Goal: Browse casually

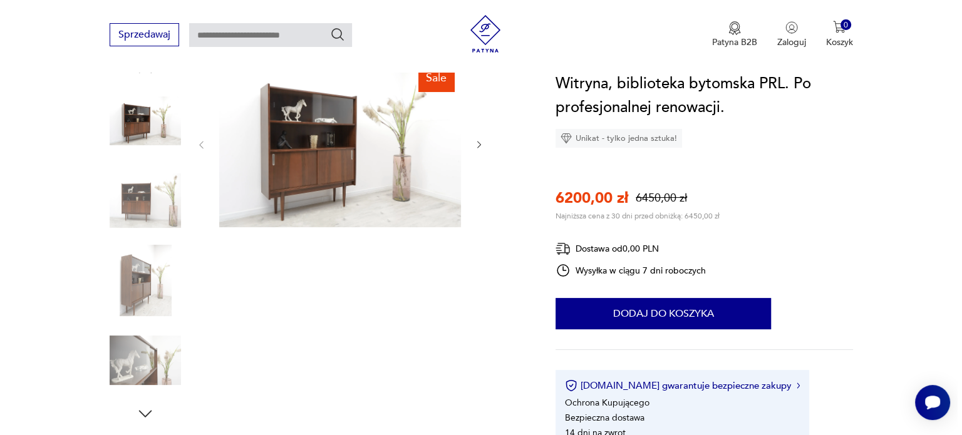
scroll to position [125, 0]
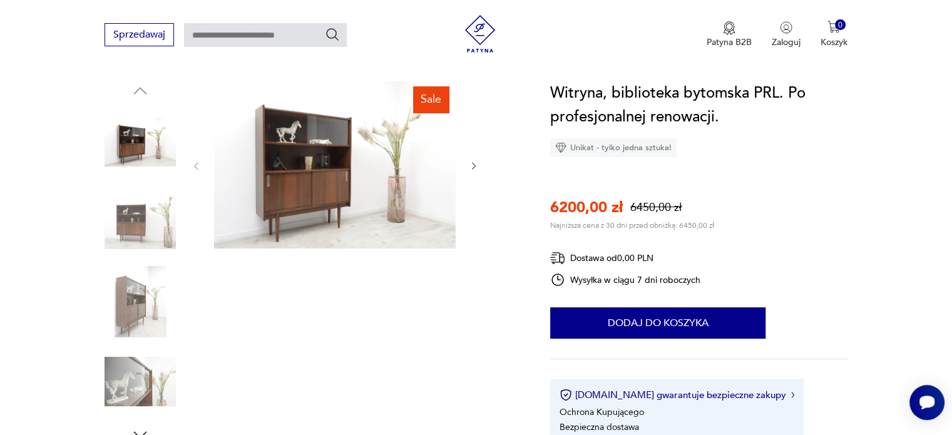
click at [372, 185] on img at bounding box center [335, 164] width 242 height 167
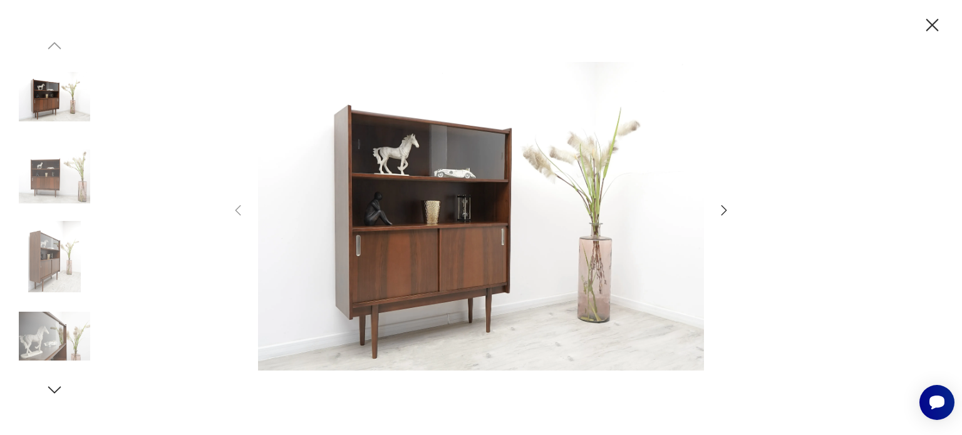
click at [429, 197] on img at bounding box center [481, 217] width 446 height 348
click at [719, 208] on icon "button" at bounding box center [723, 210] width 15 height 15
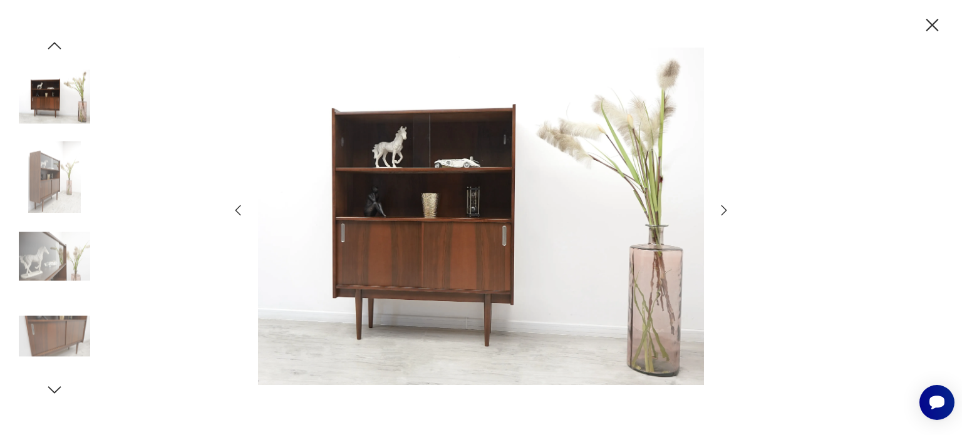
click at [719, 208] on icon "button" at bounding box center [723, 210] width 15 height 15
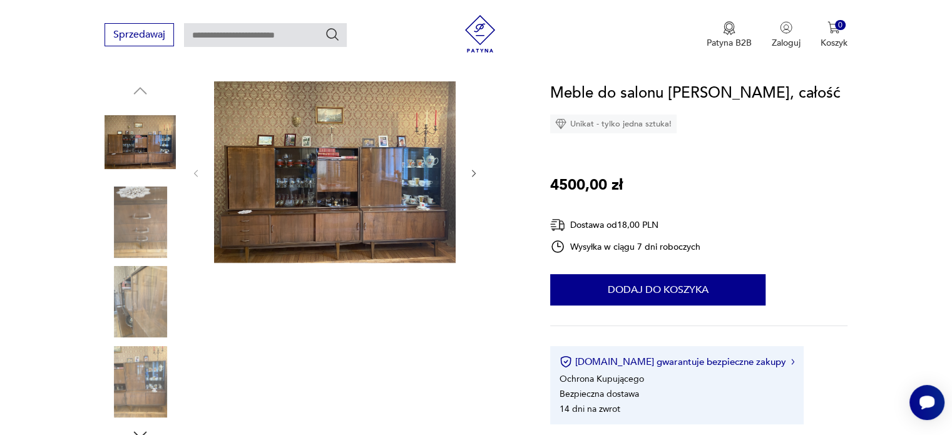
click at [324, 163] on img at bounding box center [335, 172] width 242 height 182
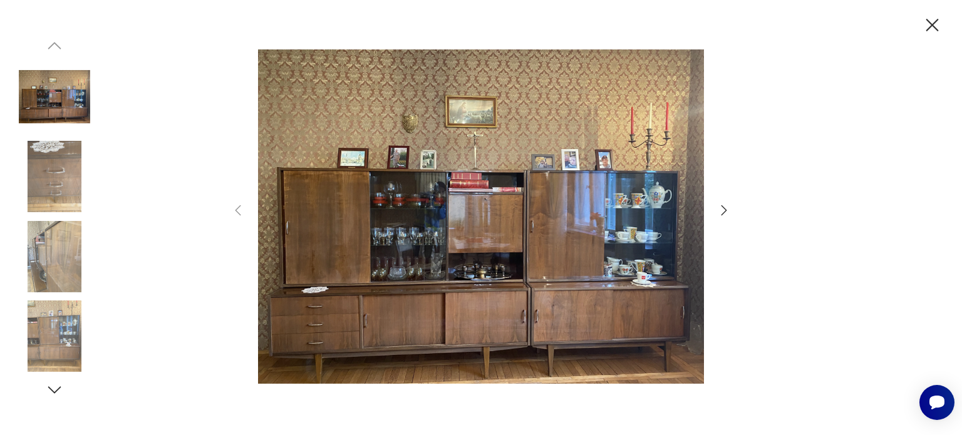
click at [573, 225] on img at bounding box center [481, 217] width 446 height 348
click at [724, 212] on icon "button" at bounding box center [724, 210] width 6 height 10
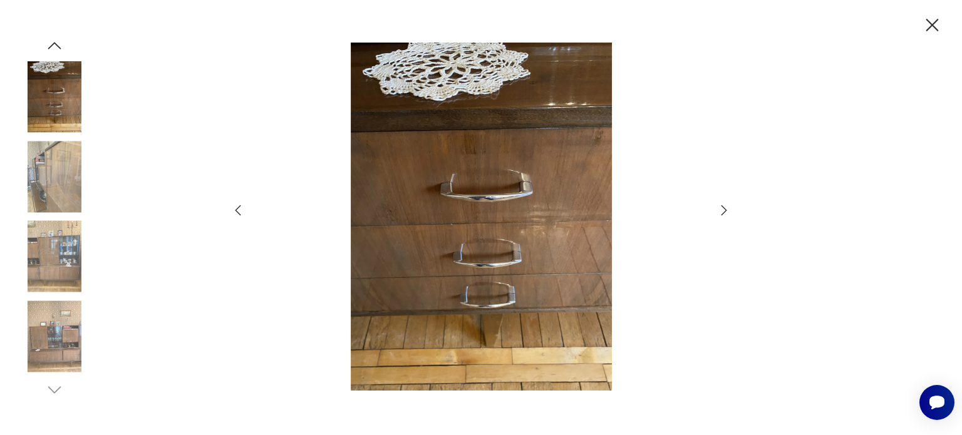
click at [717, 205] on icon "button" at bounding box center [723, 210] width 15 height 15
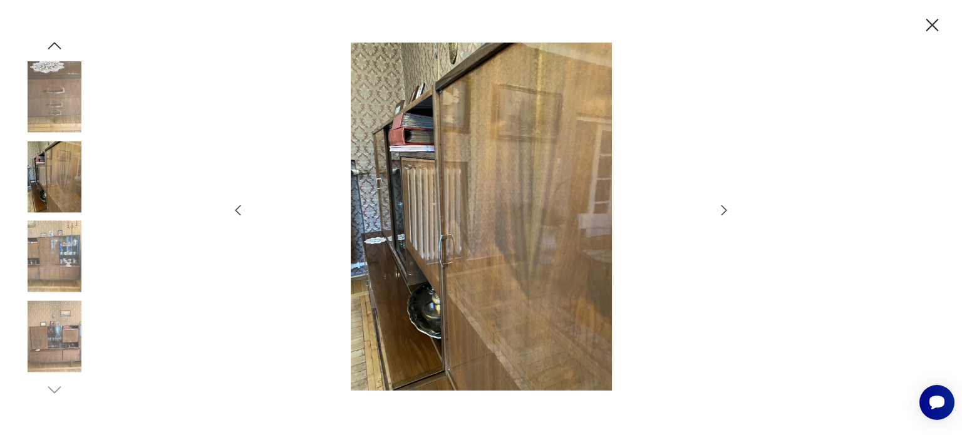
click at [723, 208] on icon "button" at bounding box center [723, 210] width 15 height 15
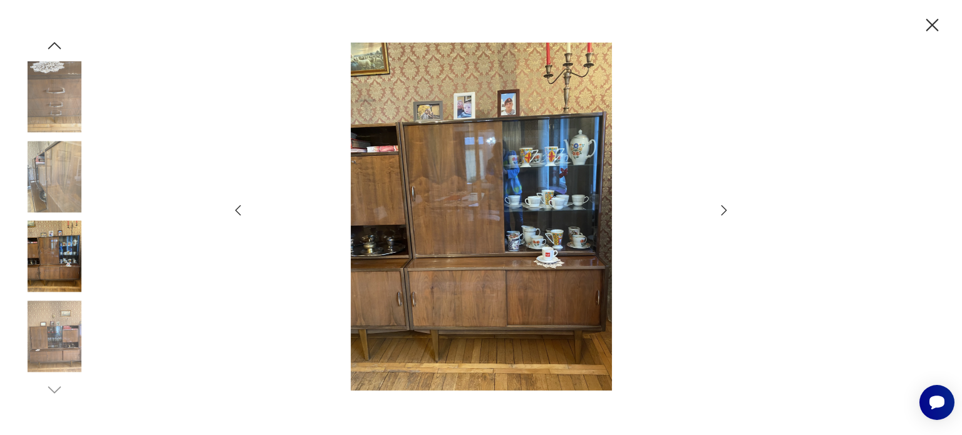
click at [240, 205] on icon "button" at bounding box center [238, 210] width 6 height 11
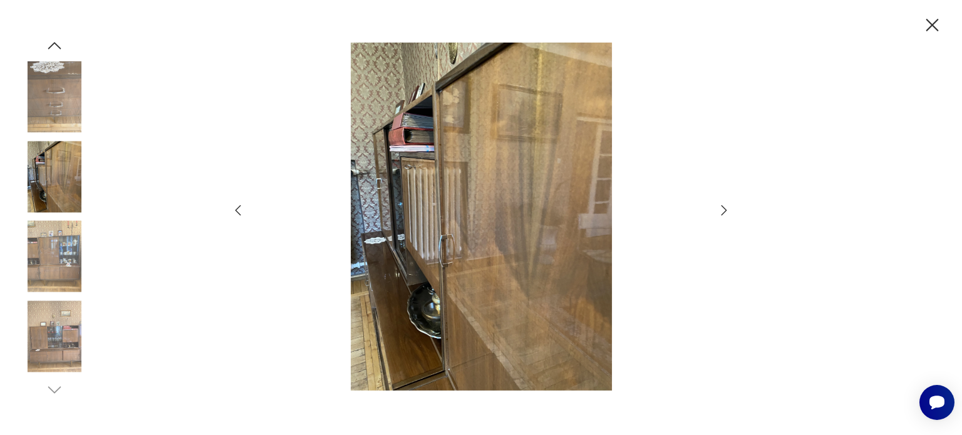
click at [707, 213] on div at bounding box center [480, 218] width 501 height 351
click at [727, 206] on icon "button" at bounding box center [723, 210] width 15 height 15
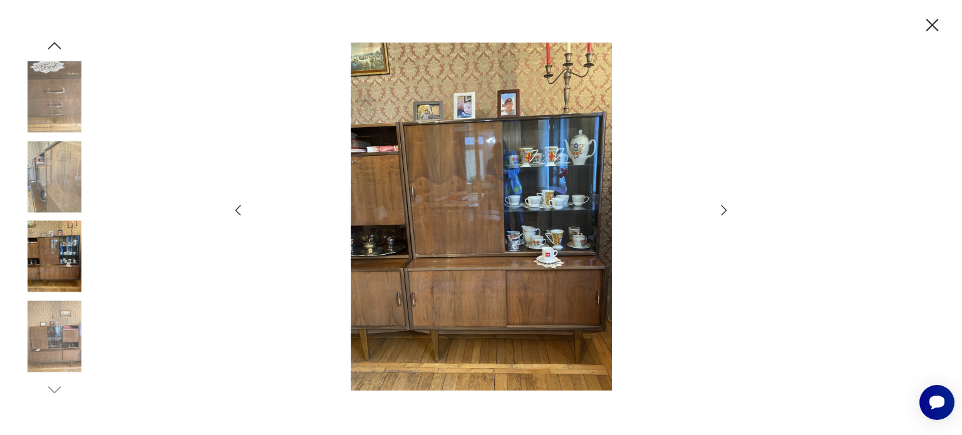
click at [724, 217] on div at bounding box center [480, 218] width 501 height 351
click at [721, 210] on icon "button" at bounding box center [723, 210] width 15 height 15
